Goal: Contribute content: Add original content to the website for others to see

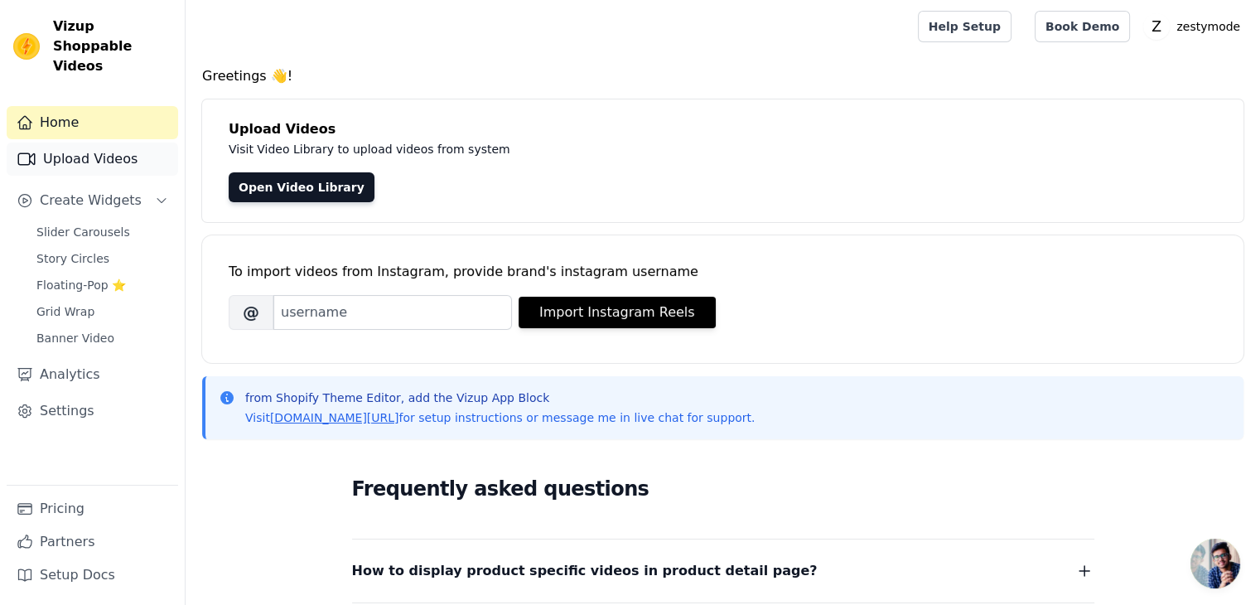
click at [92, 133] on div "Home Upload Videos Create Widgets Slider Carousels Story Circles Floating-Pop ⭐…" at bounding box center [92, 295] width 171 height 379
click at [146, 184] on button "Create Widgets" at bounding box center [92, 200] width 171 height 33
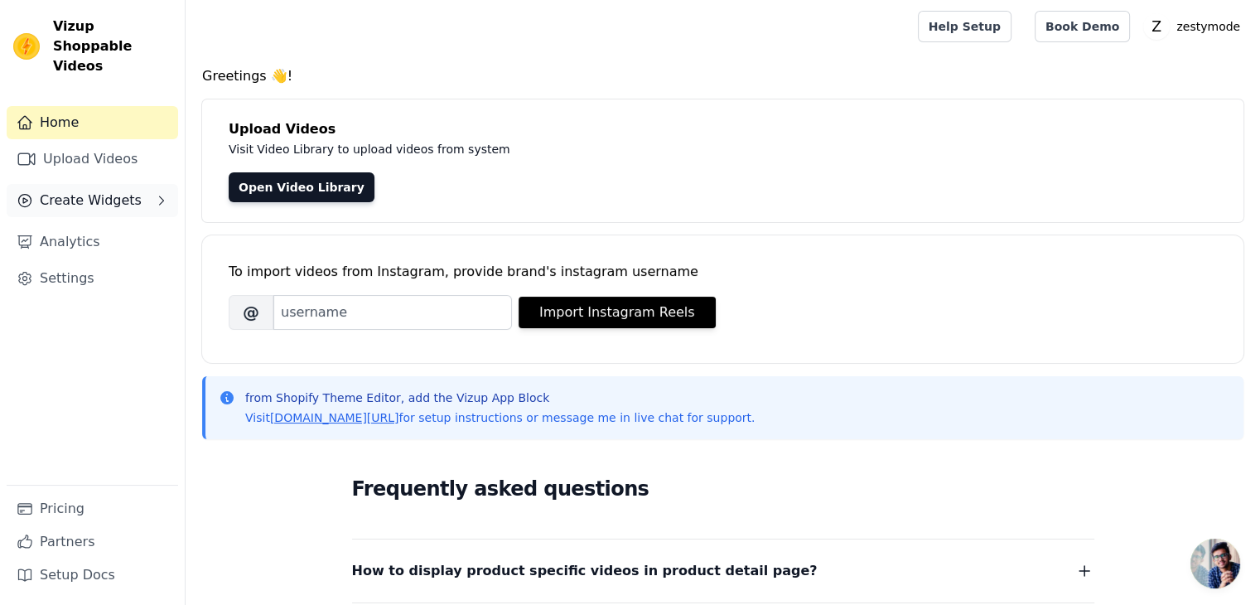
click at [119, 191] on span "Create Widgets" at bounding box center [91, 201] width 102 height 20
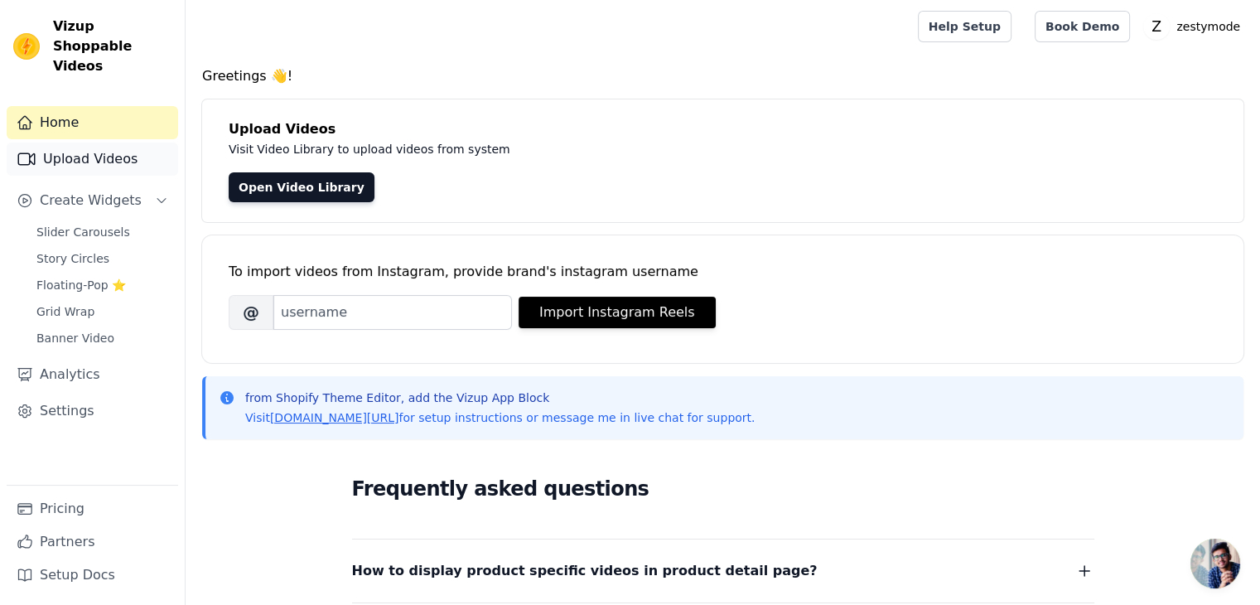
click at [172, 145] on link "Upload Videos" at bounding box center [92, 159] width 171 height 33
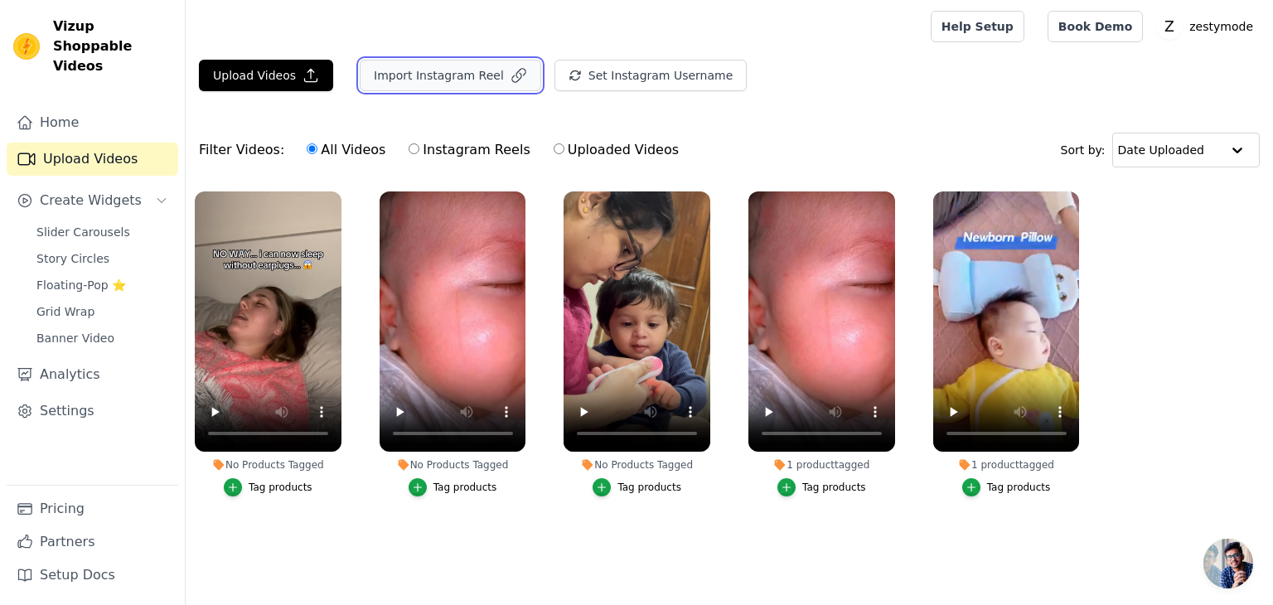
click at [464, 65] on button "Import Instagram Reel" at bounding box center [450, 75] width 181 height 31
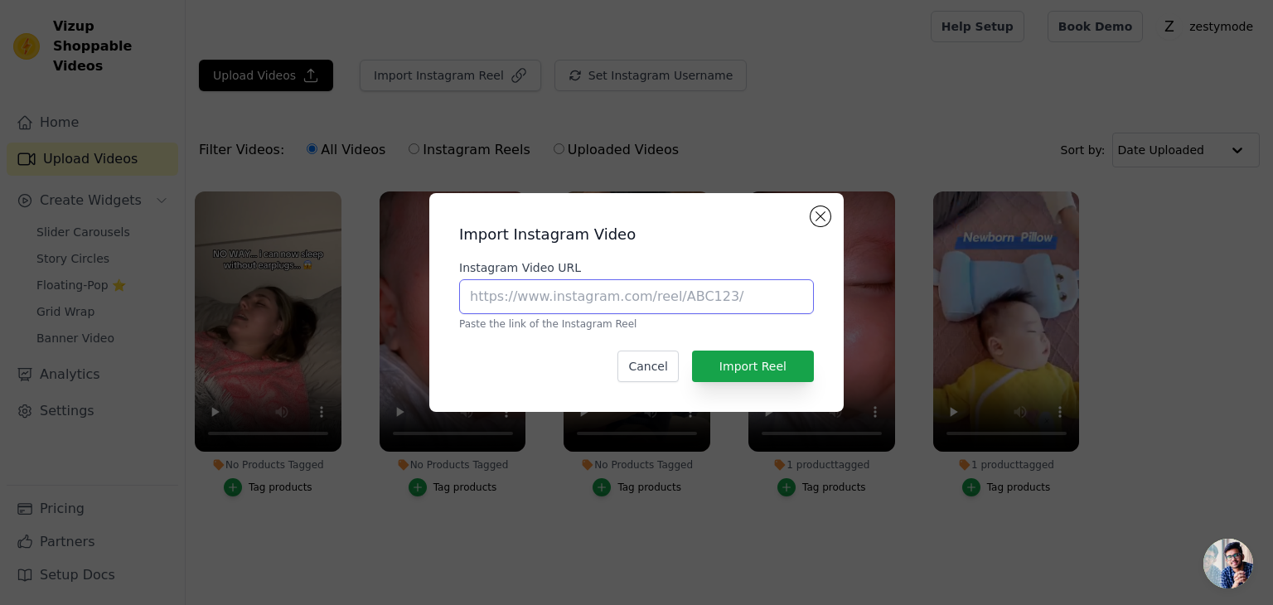
click at [555, 304] on input "Instagram Video URL" at bounding box center [636, 296] width 355 height 35
paste input "[URL][DOMAIN_NAME]"
type input "[URL][DOMAIN_NAME]"
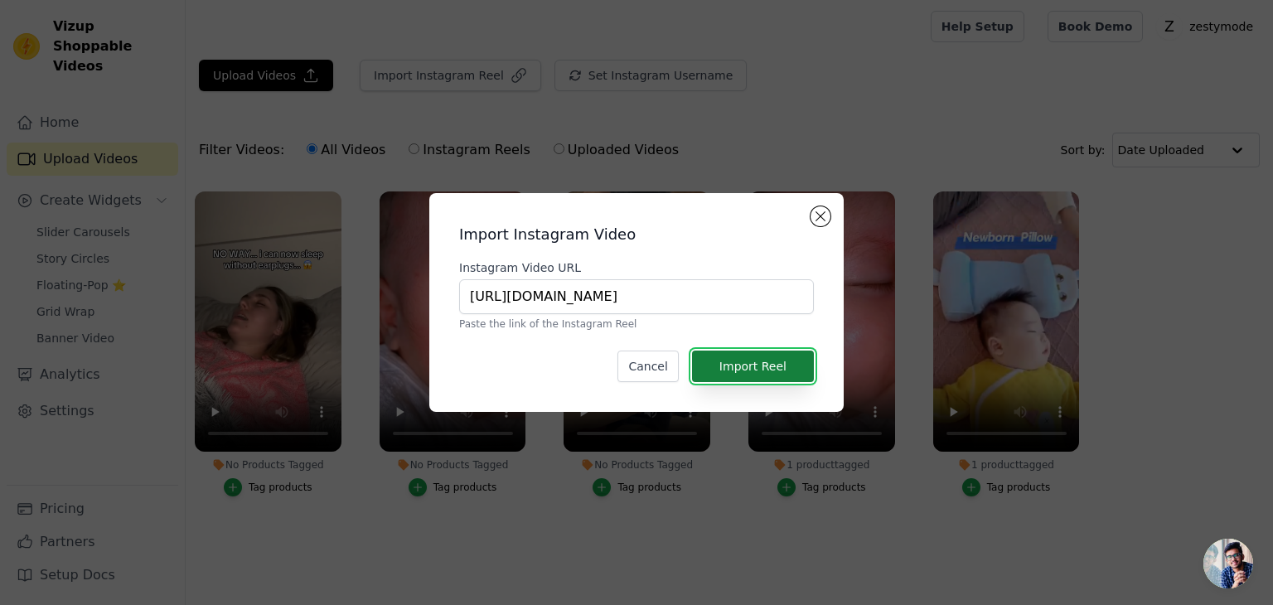
click at [736, 362] on button "Import Reel" at bounding box center [753, 365] width 122 height 31
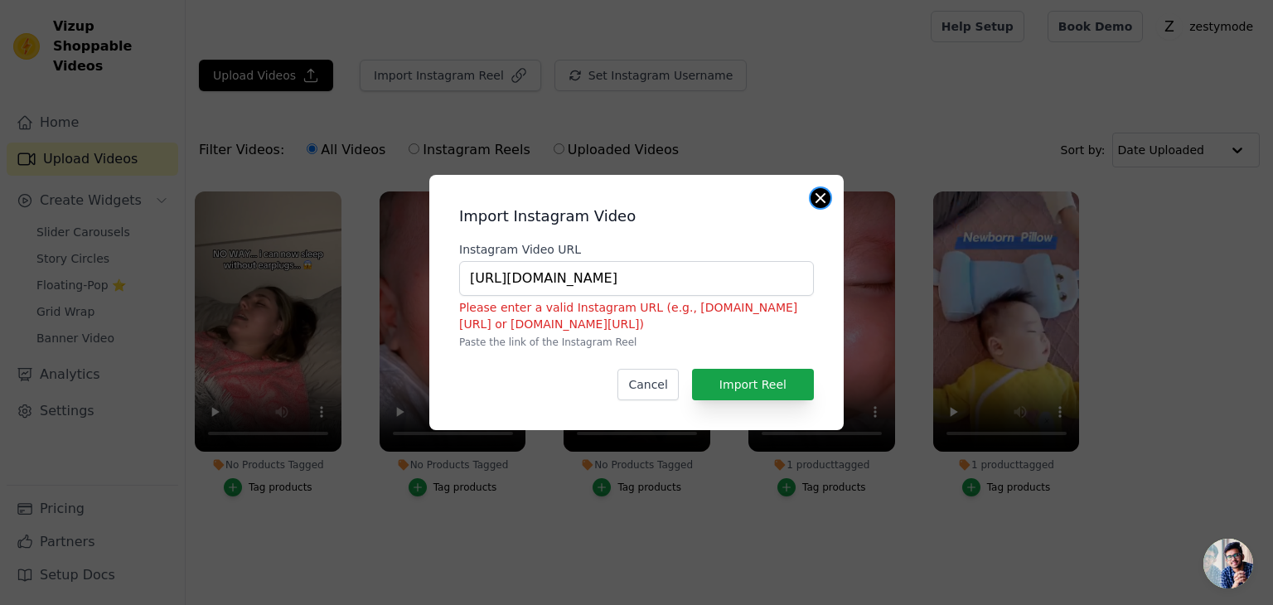
click at [816, 202] on button "Close modal" at bounding box center [820, 198] width 20 height 20
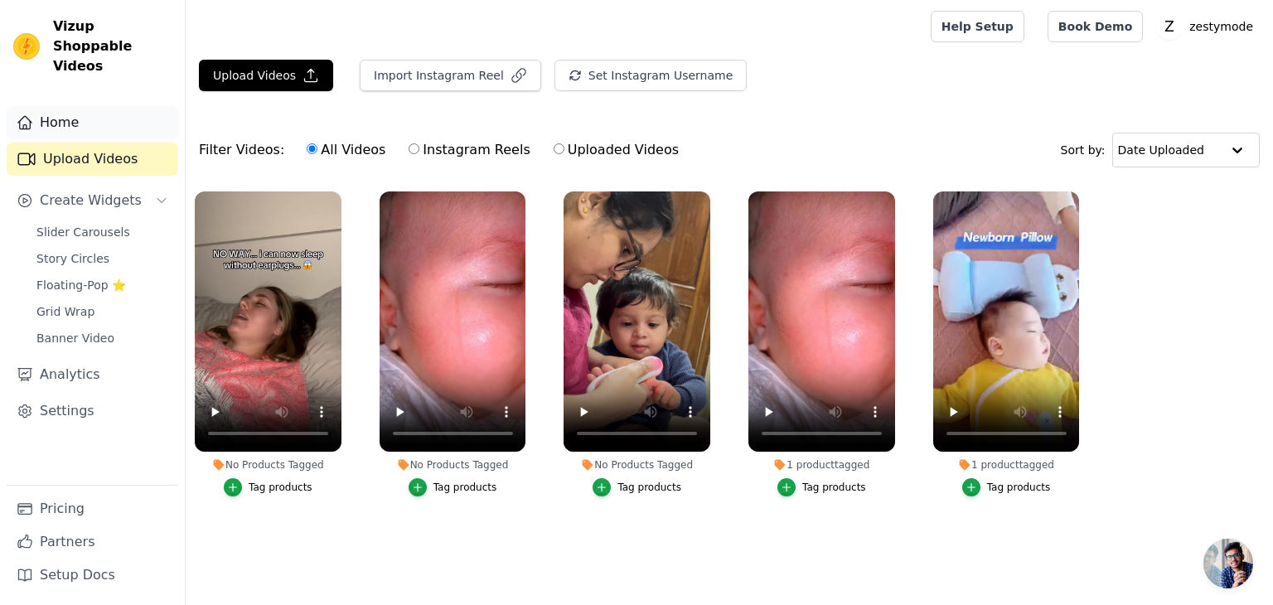
click at [75, 106] on link "Home" at bounding box center [92, 122] width 171 height 33
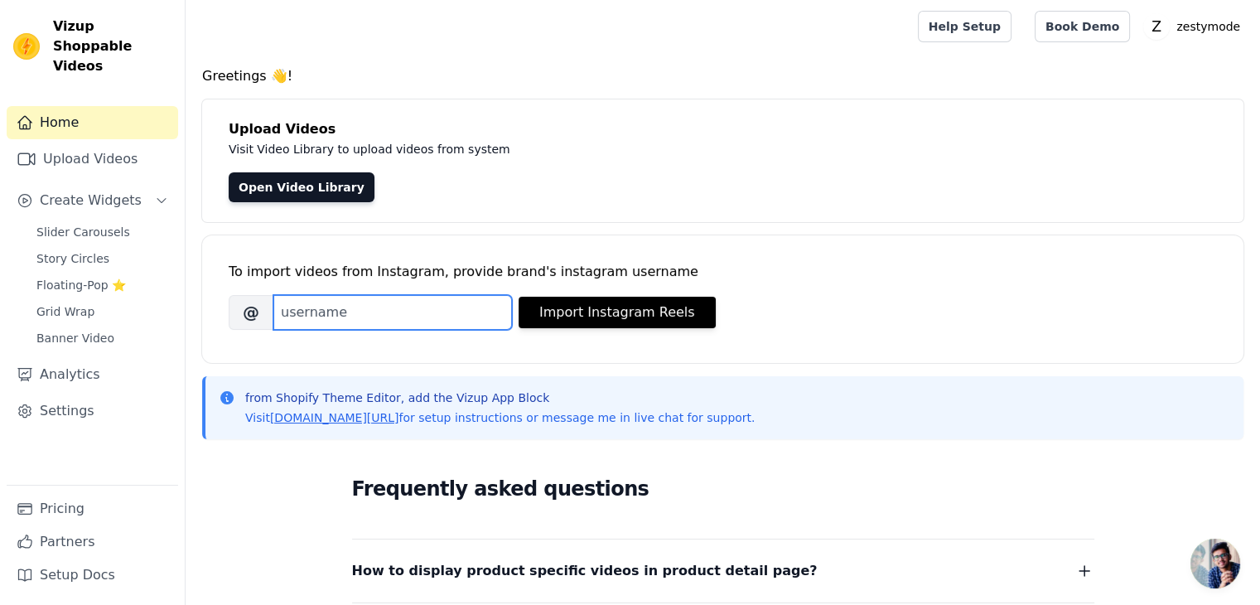
click at [315, 312] on input "Brand's Instagram Username" at bounding box center [392, 312] width 239 height 35
paste input "https://www.facebook.com/share/v/1C9hmK9Ckh/"
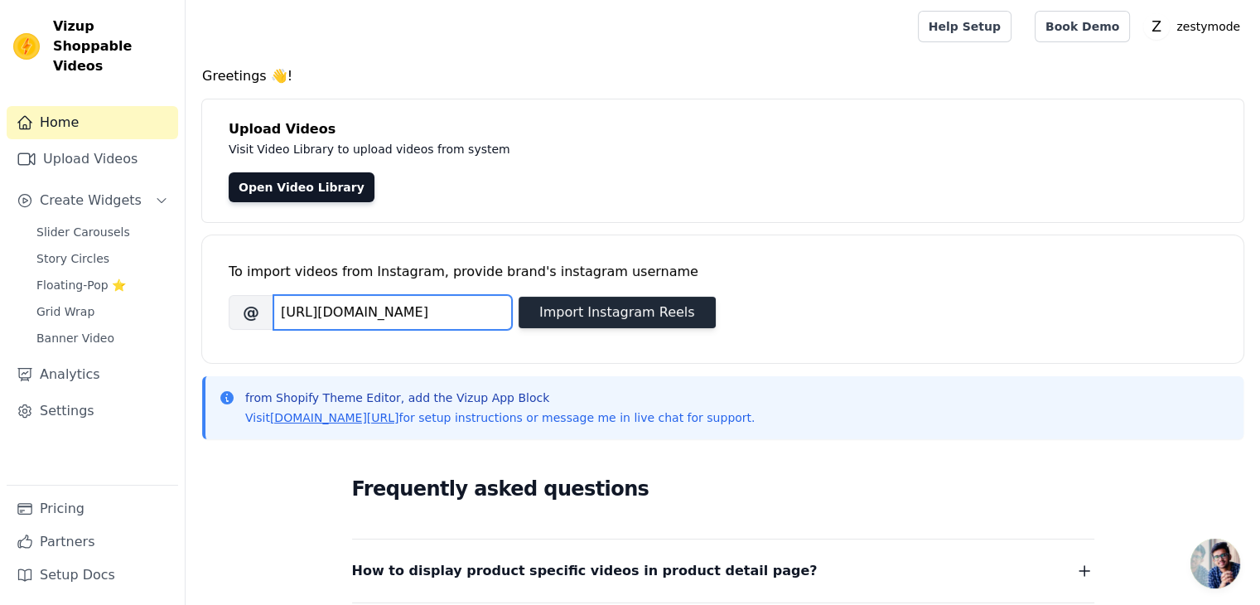
type input "https://www.facebook.com/share/v/1C9hmK9Ckh/"
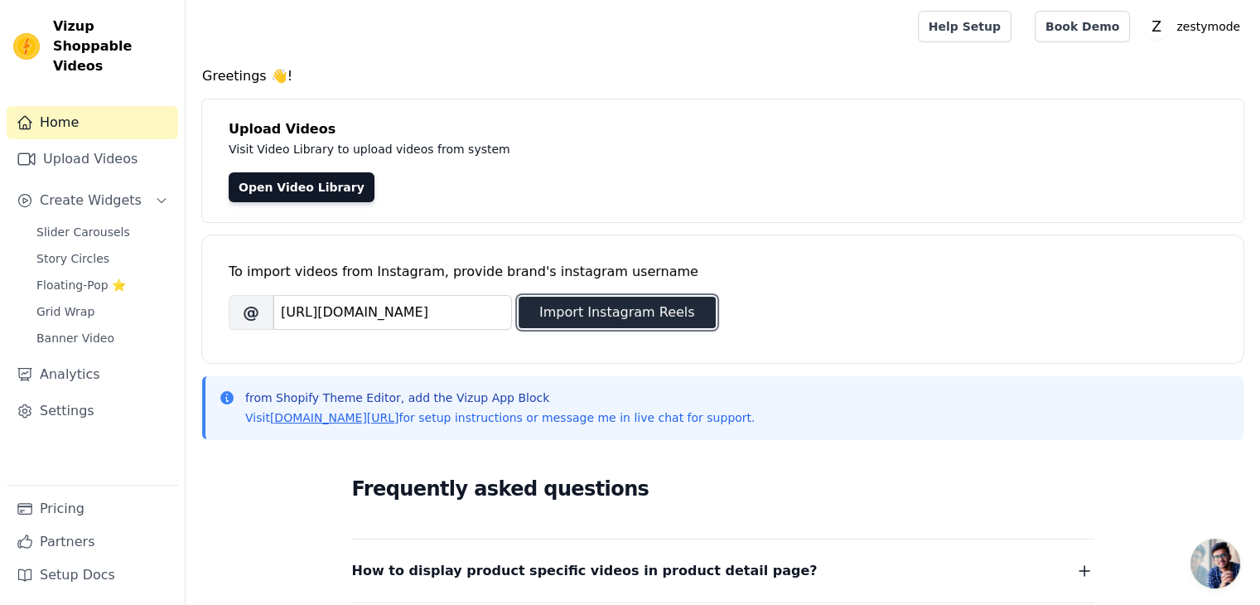
click at [589, 312] on button "Import Instagram Reels" at bounding box center [617, 312] width 197 height 31
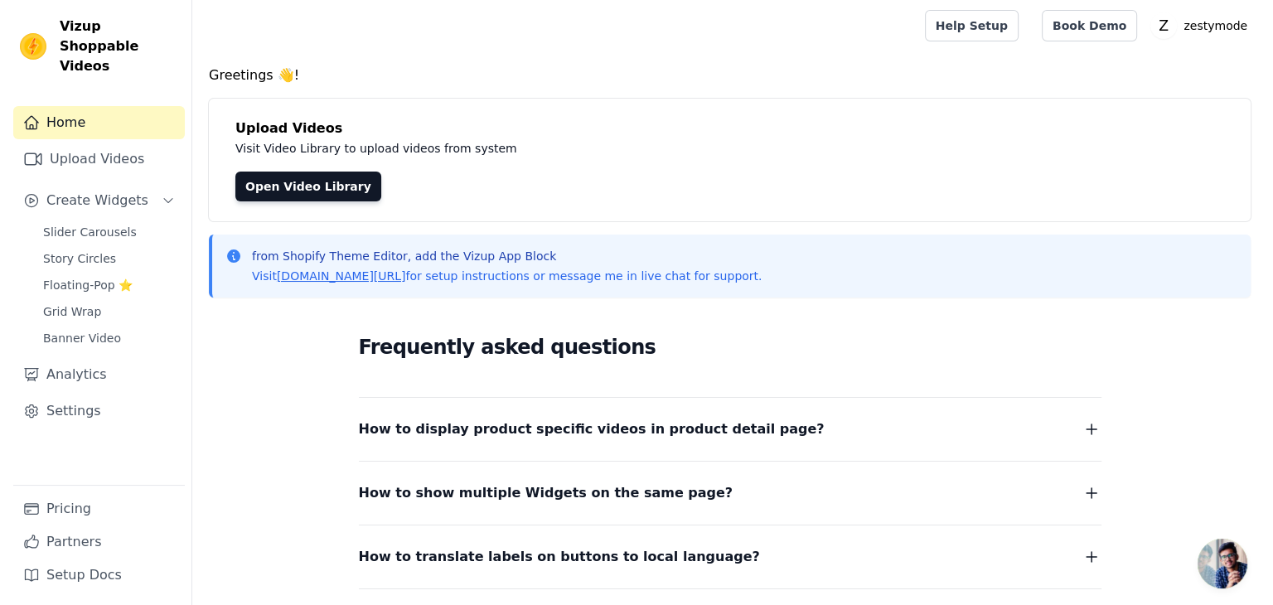
scroll to position [0, 0]
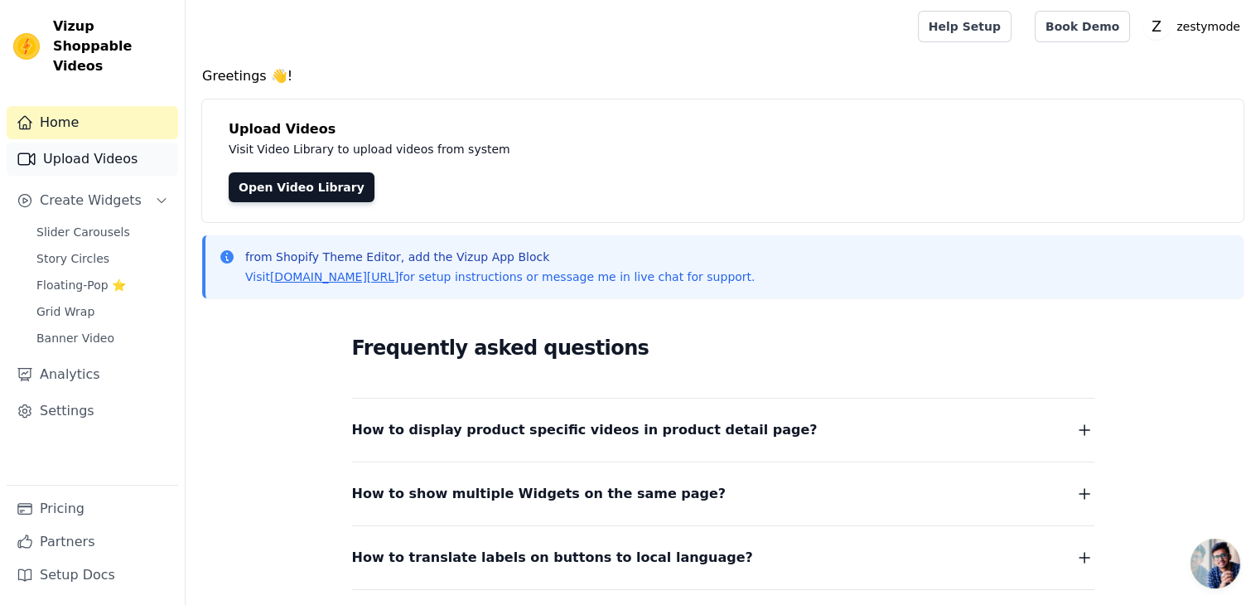
click at [76, 143] on link "Upload Videos" at bounding box center [92, 159] width 171 height 33
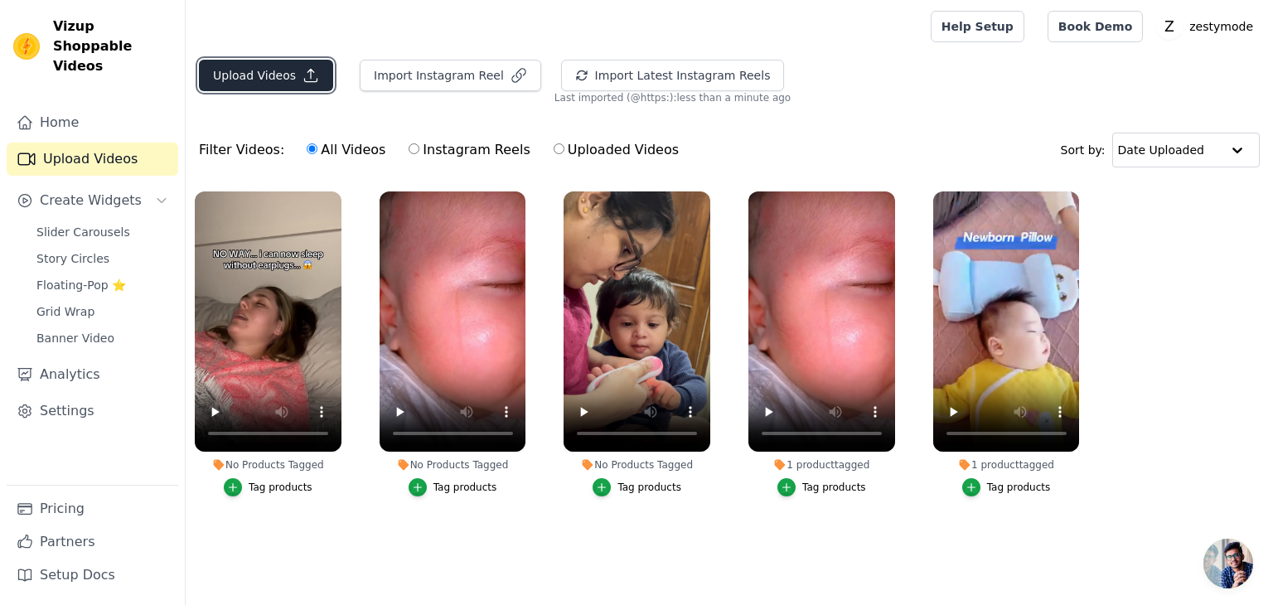
click at [274, 71] on button "Upload Videos" at bounding box center [266, 75] width 134 height 31
